Goal: Communication & Community: Share content

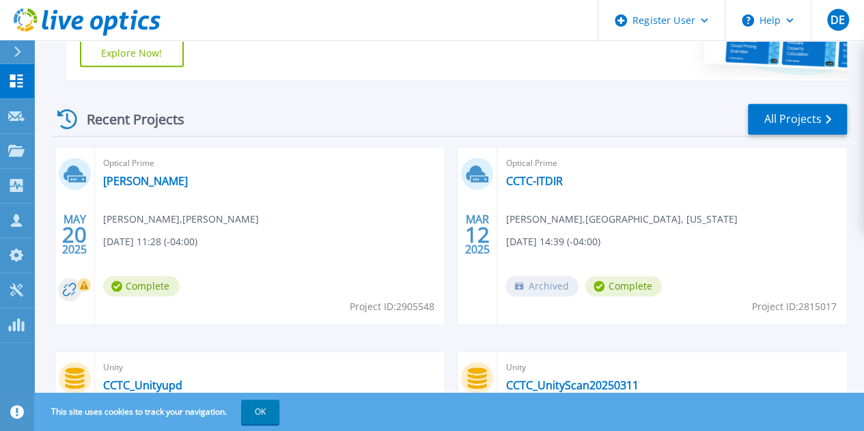
scroll to position [329, 0]
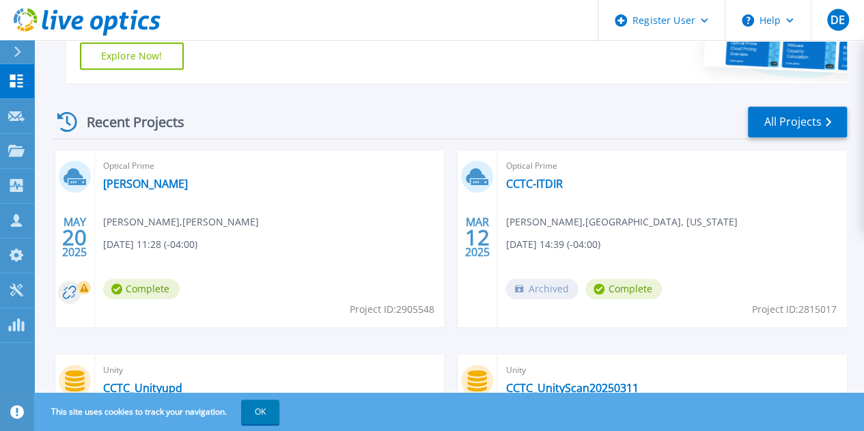
click at [124, 212] on div "Optical Prime [PERSON_NAME] [PERSON_NAME] [DATE] 11:28 (-04:00) Complete Projec…" at bounding box center [270, 238] width 350 height 177
click at [116, 183] on link "[PERSON_NAME]" at bounding box center [145, 184] width 85 height 14
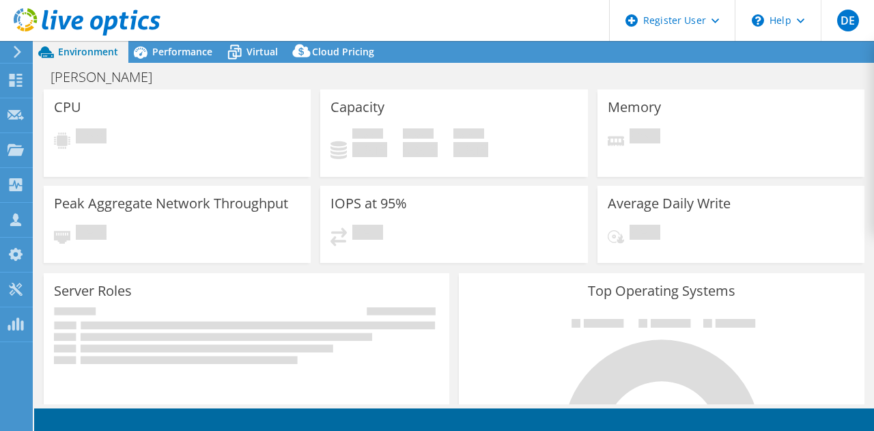
select select "USD"
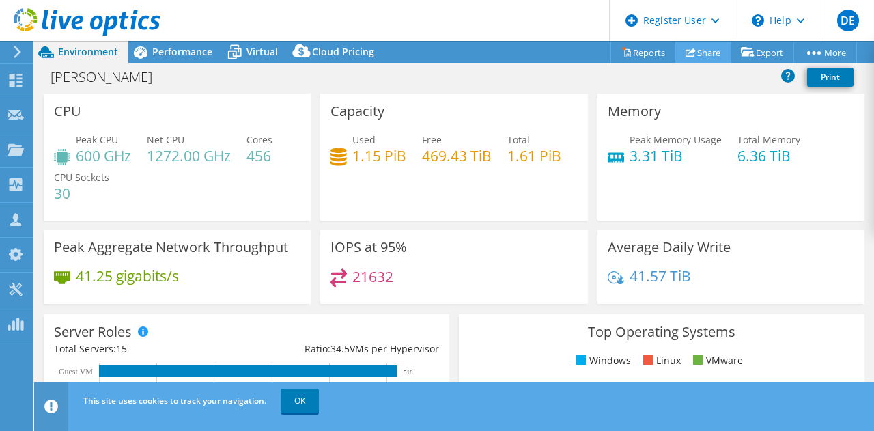
click at [685, 59] on link "Share" at bounding box center [703, 52] width 56 height 21
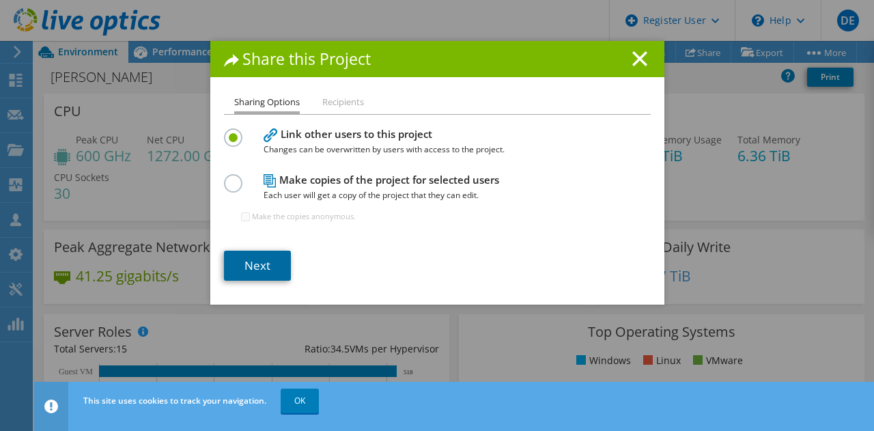
click at [265, 263] on link "Next" at bounding box center [257, 266] width 67 height 30
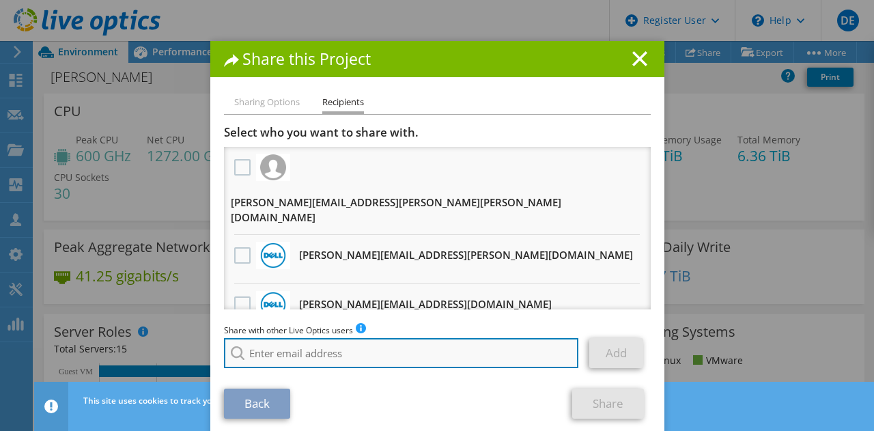
click at [325, 345] on input "search" at bounding box center [401, 353] width 355 height 30
click at [393, 358] on input "mike.pastu" at bounding box center [401, 353] width 355 height 30
type input "mike.pastu"
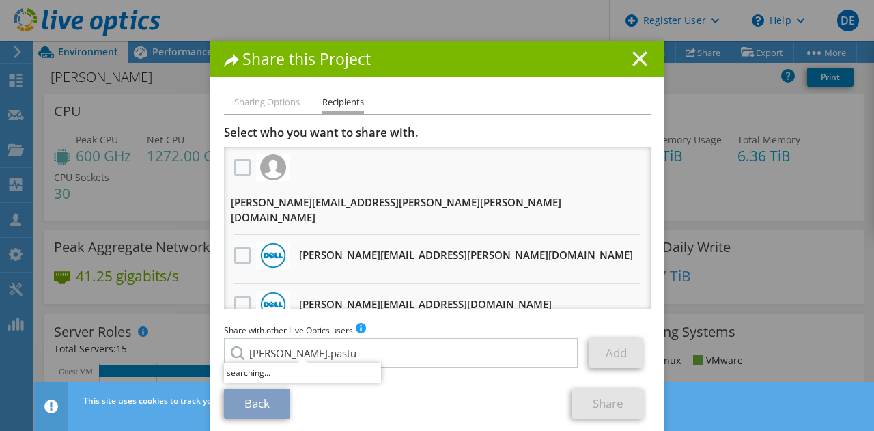
click at [638, 54] on line at bounding box center [640, 59] width 14 height 14
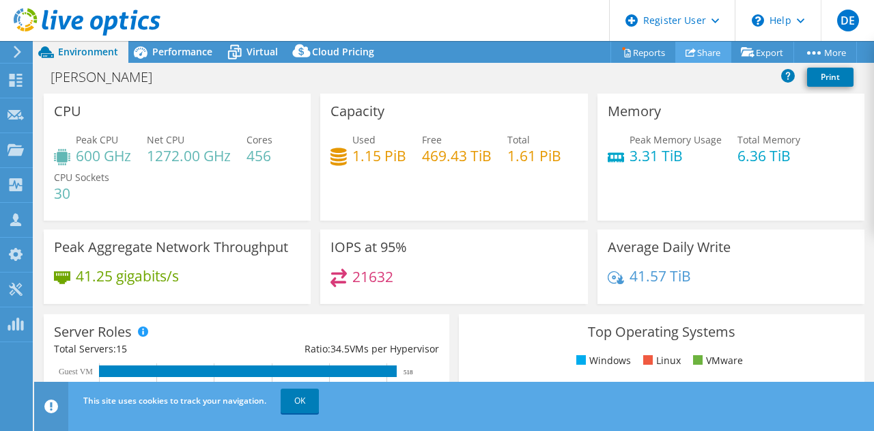
click at [692, 54] on link "Share" at bounding box center [703, 52] width 56 height 21
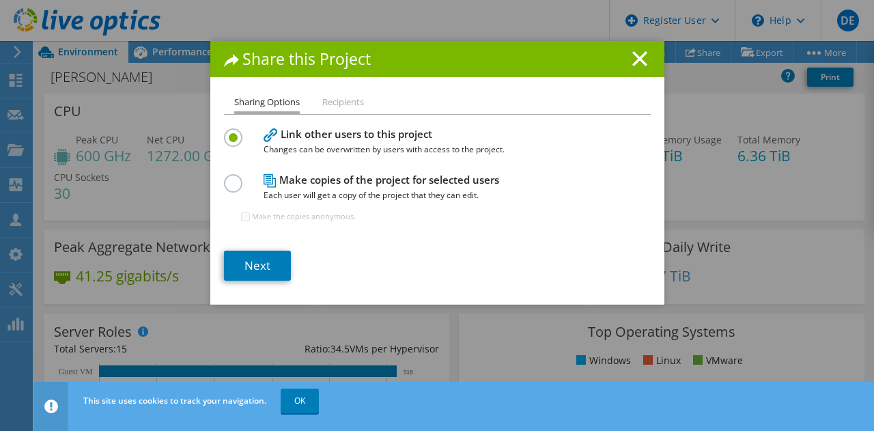
click at [321, 193] on span "Each user will get a copy of the project that they can edit." at bounding box center [434, 195] width 341 height 15
click at [231, 178] on label at bounding box center [236, 175] width 24 height 3
click at [0, 0] on input "radio" at bounding box center [0, 0] width 0 height 0
click at [325, 95] on li "Recipients" at bounding box center [343, 102] width 42 height 17
click at [263, 261] on link "Next" at bounding box center [257, 266] width 67 height 30
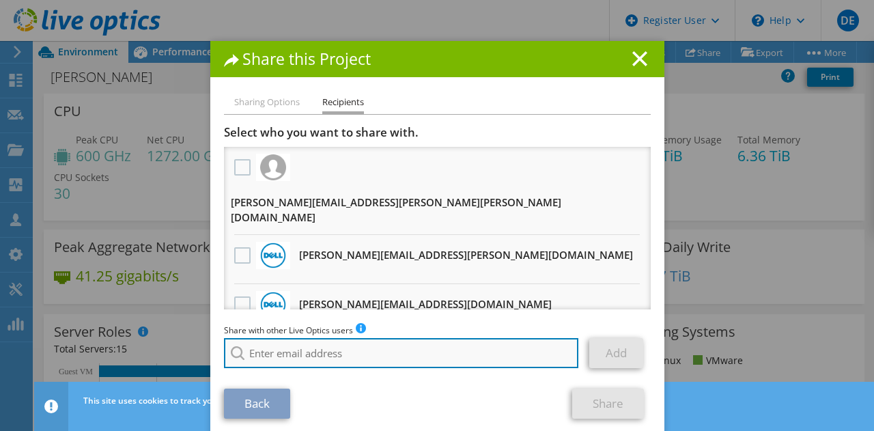
click at [311, 349] on input "search" at bounding box center [401, 353] width 355 height 30
paste input "mike.pastu"
type input "m"
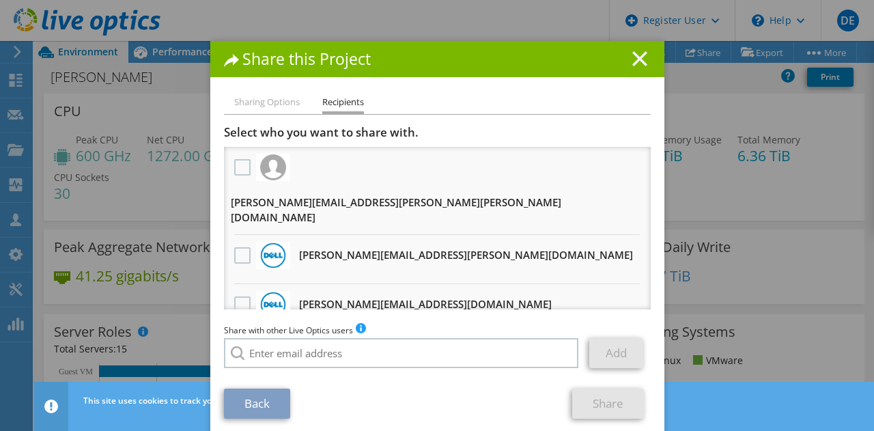
click at [638, 59] on icon at bounding box center [639, 58] width 15 height 15
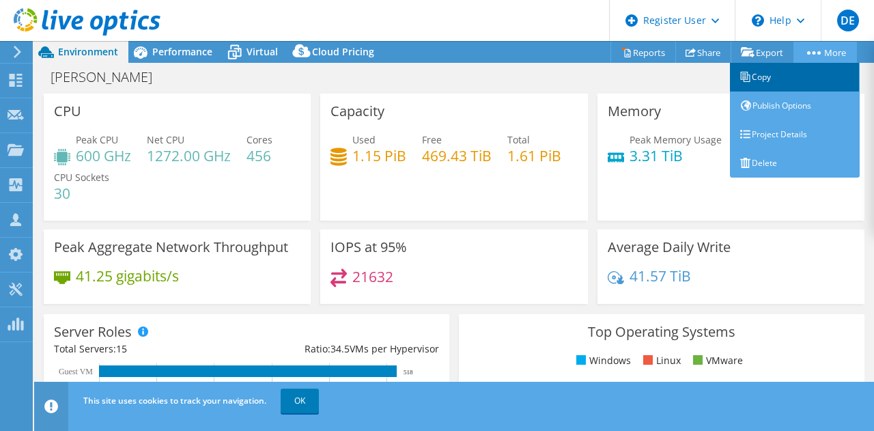
click at [788, 81] on link "Copy" at bounding box center [795, 77] width 130 height 29
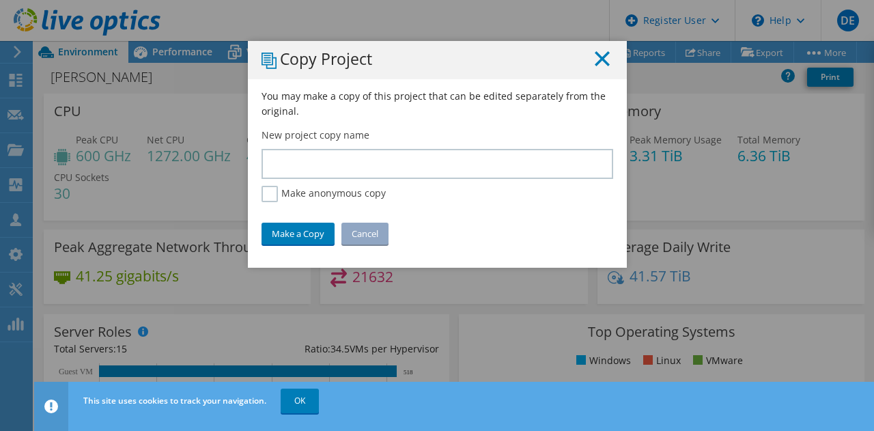
click at [596, 63] on icon at bounding box center [602, 58] width 15 height 15
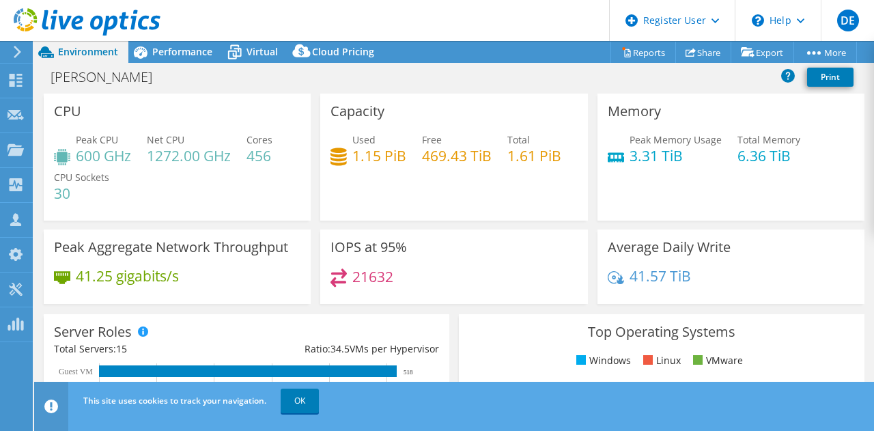
click at [479, 79] on div "Haskell Print" at bounding box center [454, 76] width 840 height 25
click at [283, 410] on link "OK" at bounding box center [300, 400] width 38 height 25
